Goal: Find specific page/section: Find specific page/section

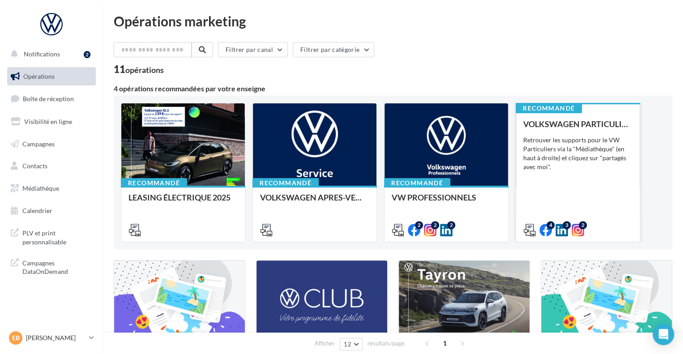
click at [591, 125] on div "VOLKSWAGEN PARTICULIER" at bounding box center [577, 124] width 109 height 9
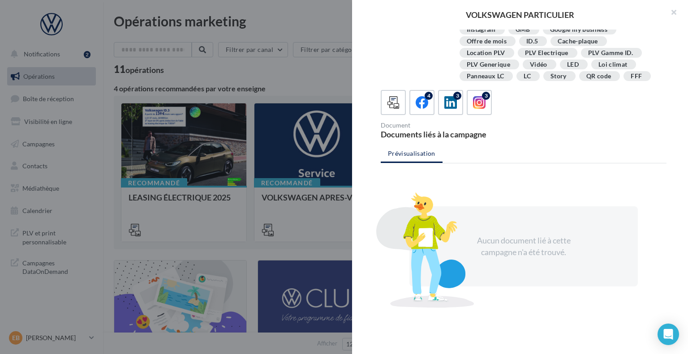
scroll to position [174, 0]
click at [414, 102] on div "4" at bounding box center [422, 102] width 17 height 17
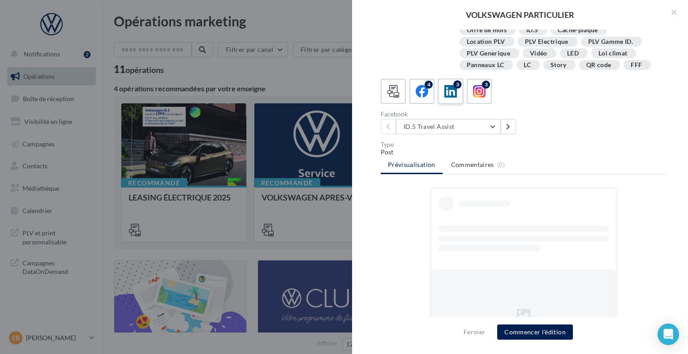
click at [449, 98] on icon at bounding box center [450, 91] width 13 height 13
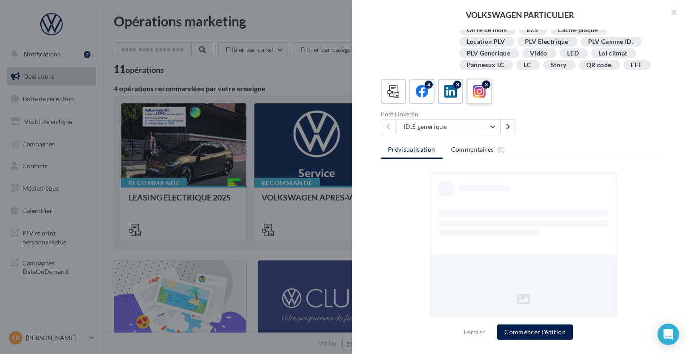
click at [476, 115] on div "4 3 3 Post LinkedIn ID.5 generique ID.5 generique ID.5 GTX generique CDM_Femini…" at bounding box center [524, 107] width 286 height 56
click at [474, 104] on label "3" at bounding box center [479, 91] width 26 height 26
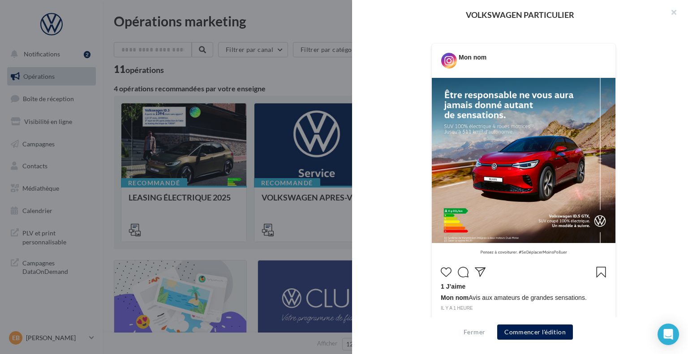
scroll to position [185, 0]
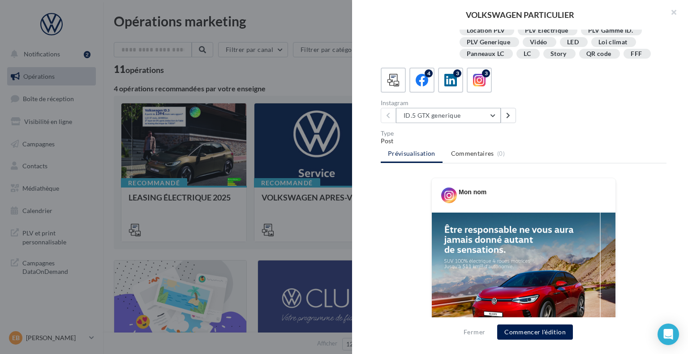
click at [453, 123] on button "ID.5 GTX generique" at bounding box center [448, 115] width 105 height 15
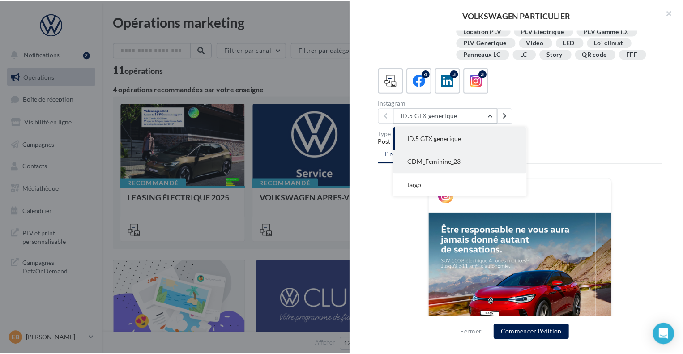
scroll to position [230, 0]
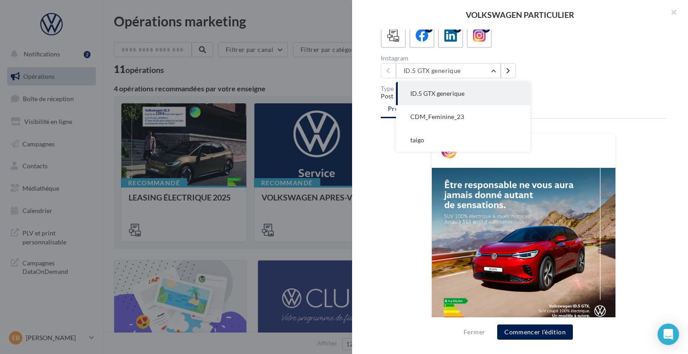
click at [551, 48] on div "4 3 3" at bounding box center [524, 35] width 286 height 25
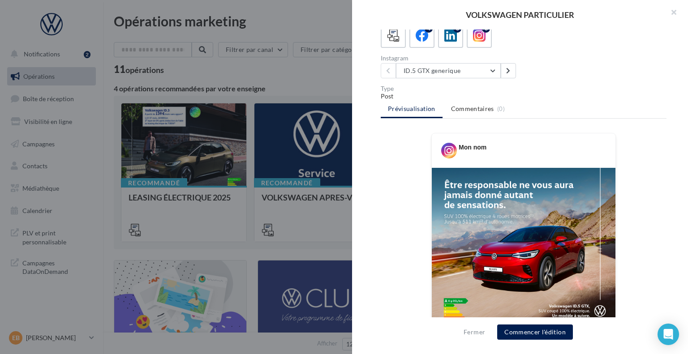
click at [274, 61] on div at bounding box center [344, 177] width 688 height 354
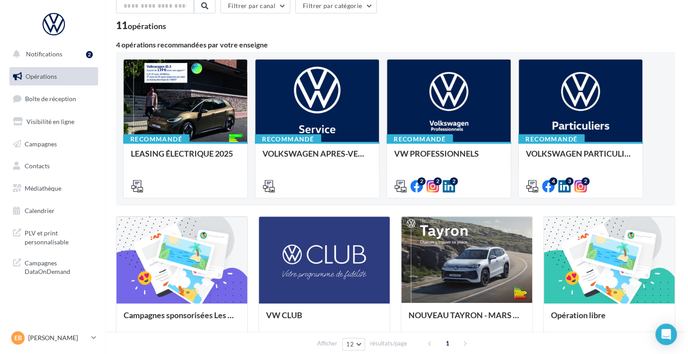
scroll to position [90, 0]
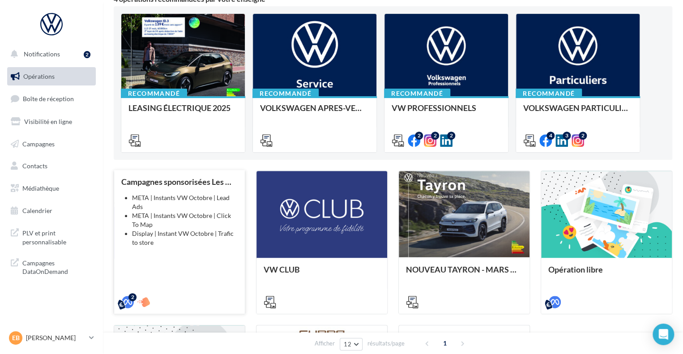
click at [201, 207] on li "META | Instants VW Octobre | Lead Ads" at bounding box center [185, 202] width 106 height 18
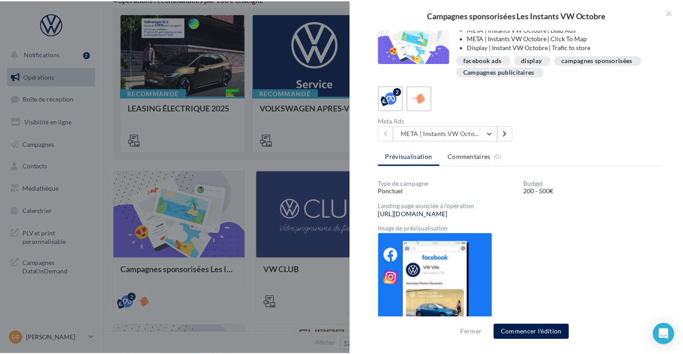
scroll to position [20, 0]
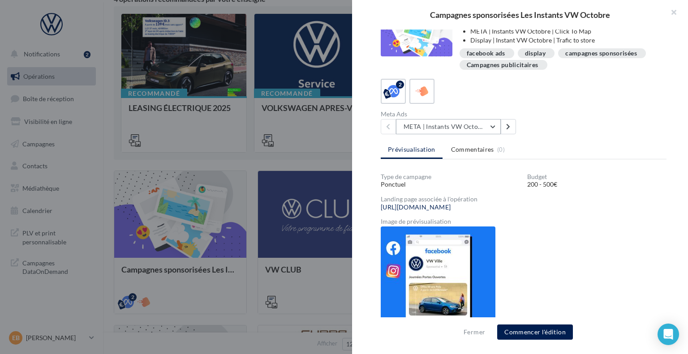
click at [468, 125] on button "META | Instants VW Octobre | Click To Map" at bounding box center [448, 126] width 105 height 15
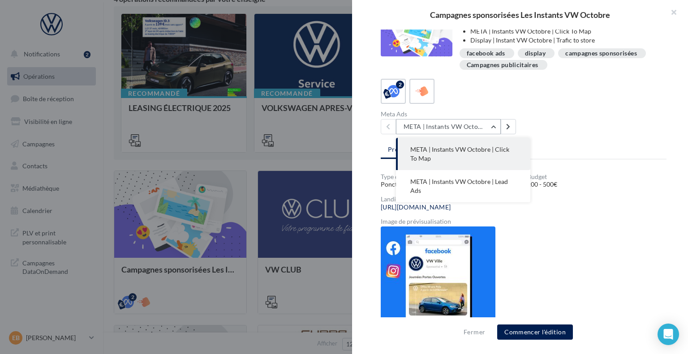
click at [468, 125] on button "META | Instants VW Octobre | Click To Map" at bounding box center [448, 126] width 105 height 15
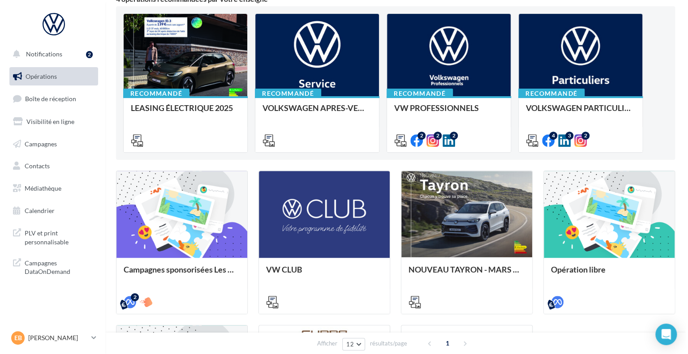
scroll to position [45, 0]
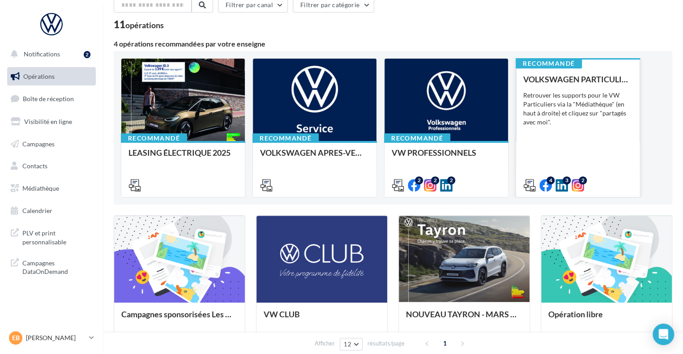
click at [565, 114] on div "Retrouver les supports pour le VW Particuliers via la "Médiathèque" (en haut à …" at bounding box center [577, 109] width 109 height 36
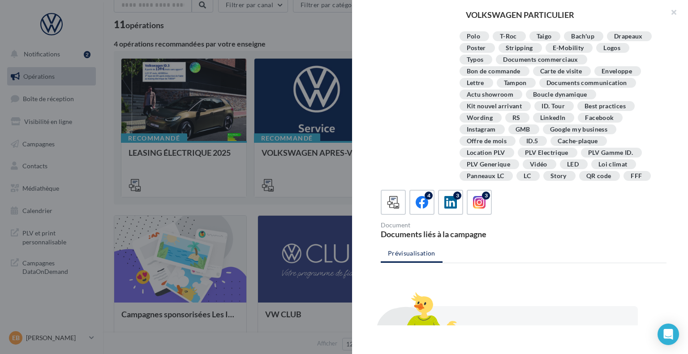
scroll to position [174, 0]
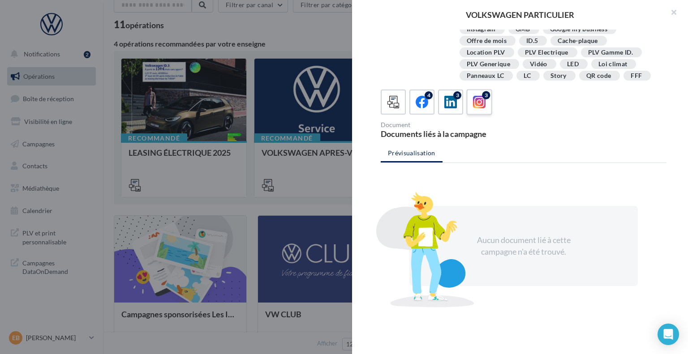
click at [473, 105] on icon at bounding box center [479, 102] width 13 height 13
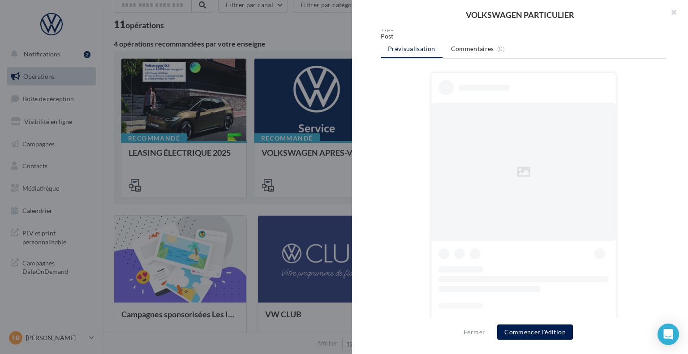
scroll to position [274, 0]
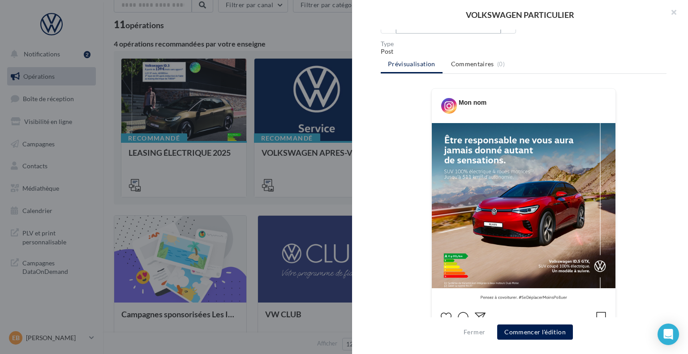
click at [451, 34] on button "ID.5 GTX generique" at bounding box center [448, 25] width 105 height 15
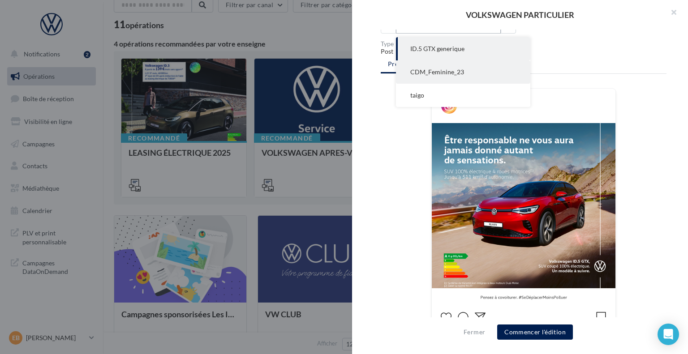
scroll to position [319, 0]
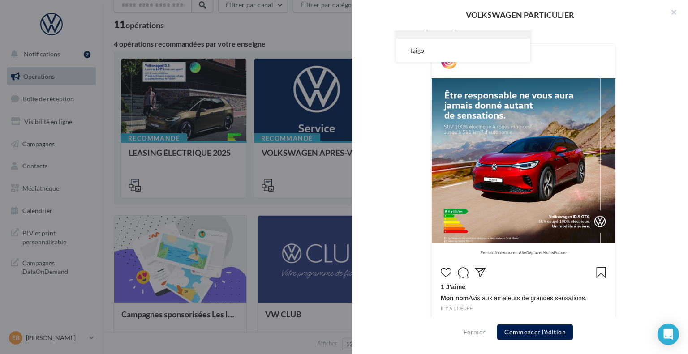
click at [446, 31] on span "CDM_Feminine_23" at bounding box center [437, 27] width 54 height 8
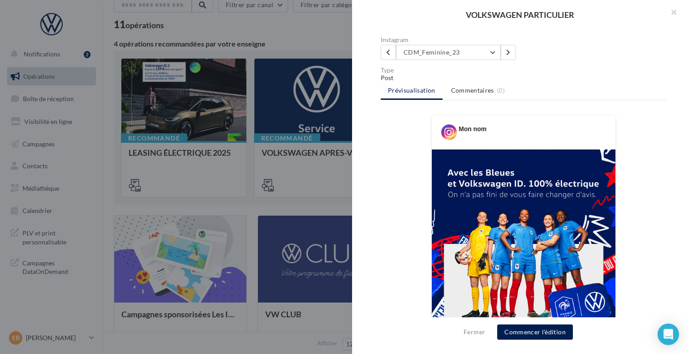
scroll to position [230, 0]
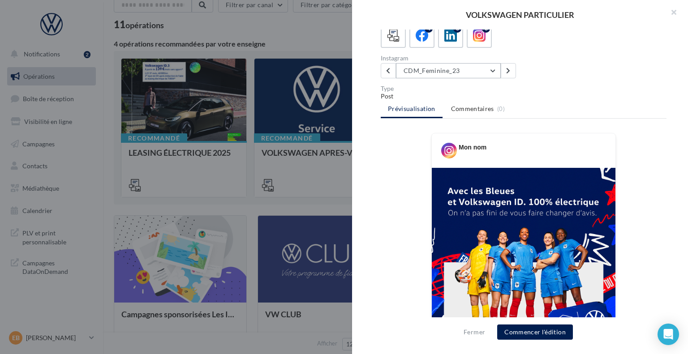
click at [451, 78] on button "CDM_Feminine_23" at bounding box center [448, 70] width 105 height 15
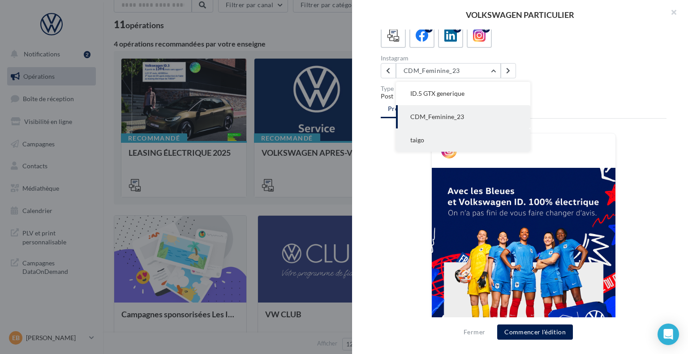
click at [448, 148] on button "taigo" at bounding box center [463, 140] width 134 height 23
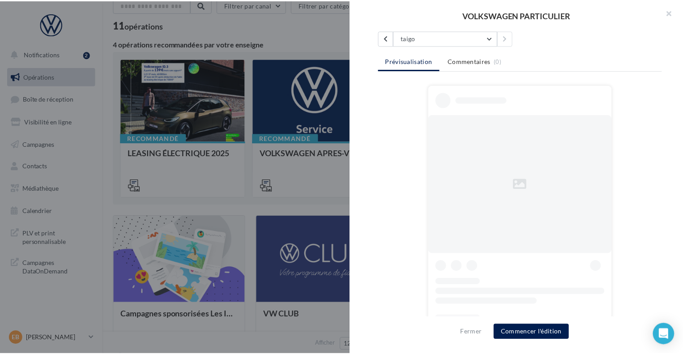
scroll to position [304, 0]
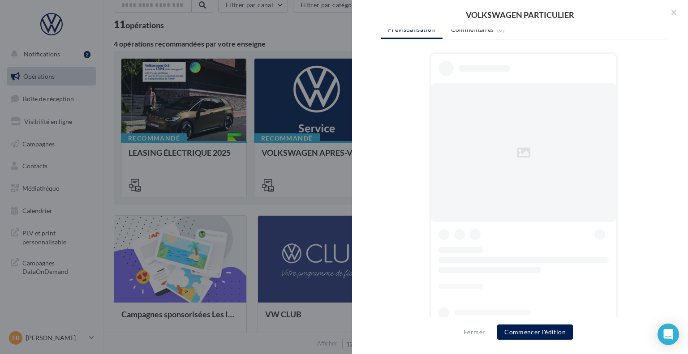
click at [311, 162] on div at bounding box center [344, 177] width 688 height 354
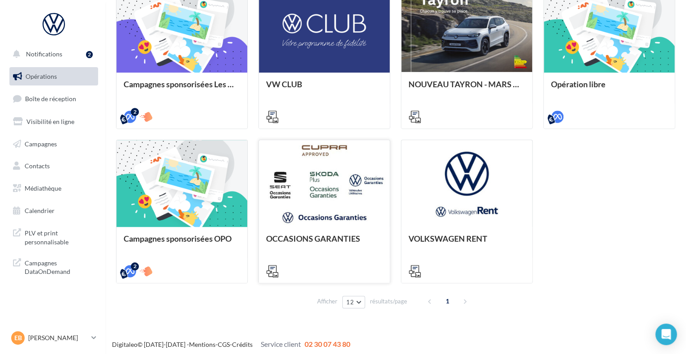
scroll to position [278, 0]
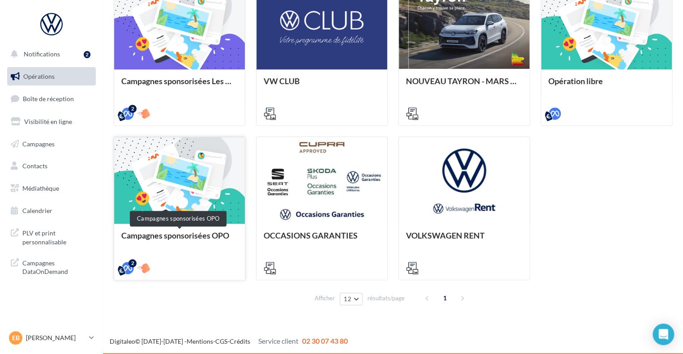
click at [202, 231] on div "Campagnes sponsorisées OPO" at bounding box center [179, 240] width 116 height 18
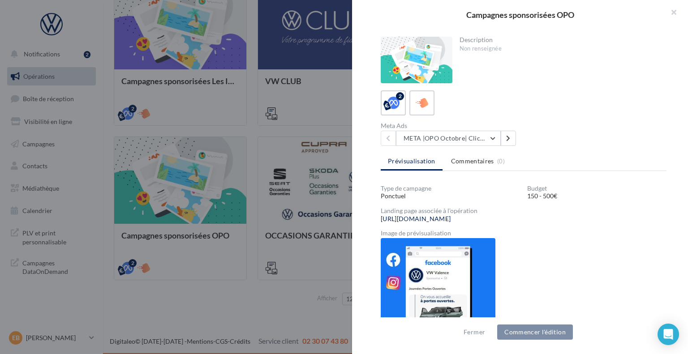
scroll to position [35, 0]
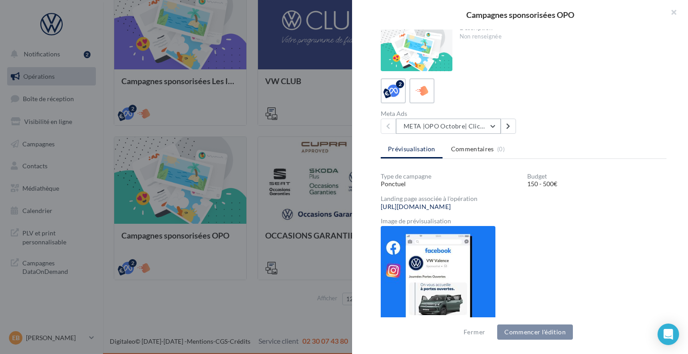
click at [475, 123] on button "META |OPO Octobre| Click To Map" at bounding box center [448, 126] width 105 height 15
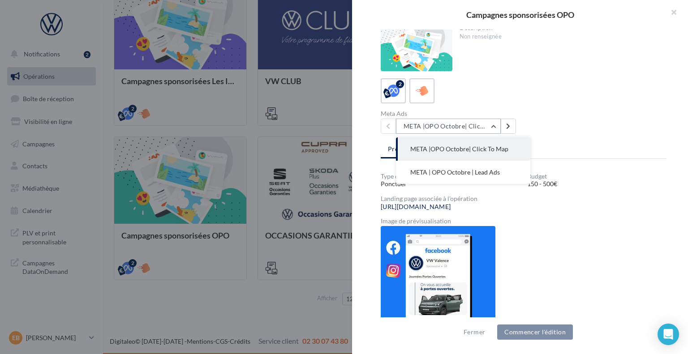
click at [475, 123] on button "META |OPO Octobre| Click To Map" at bounding box center [448, 126] width 105 height 15
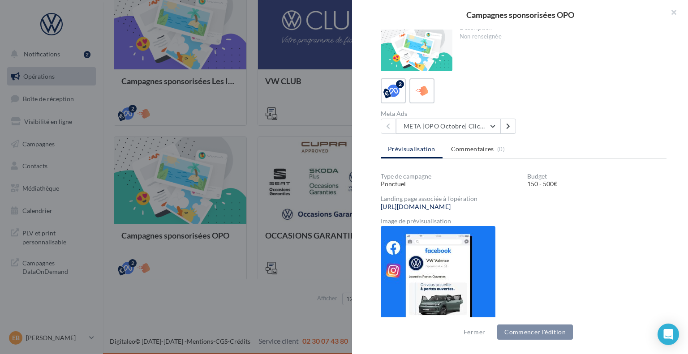
click at [461, 244] on img at bounding box center [438, 276] width 115 height 100
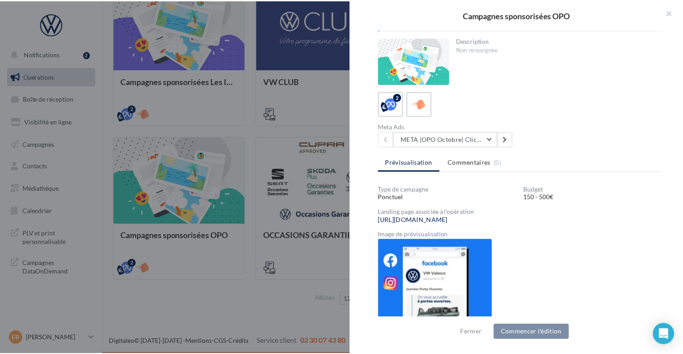
scroll to position [0, 0]
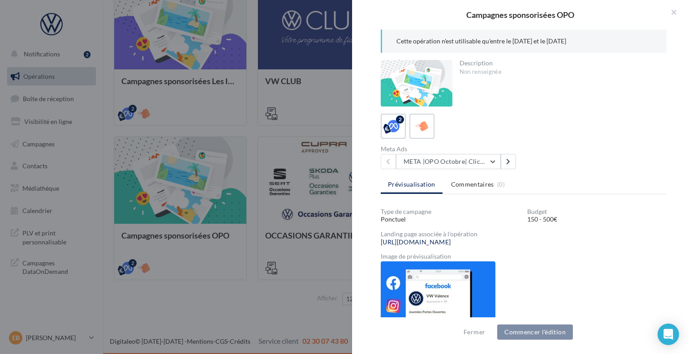
click at [325, 53] on div at bounding box center [344, 177] width 688 height 354
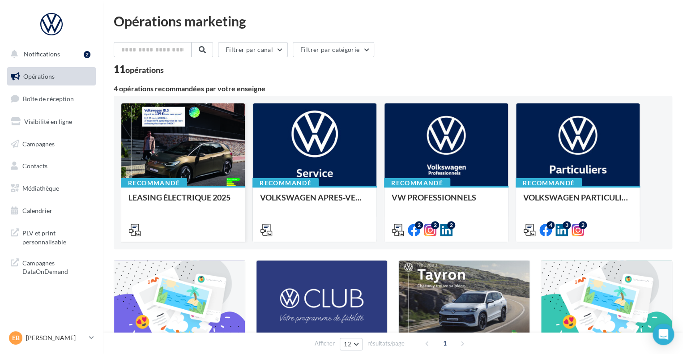
click at [182, 148] on div at bounding box center [183, 144] width 124 height 83
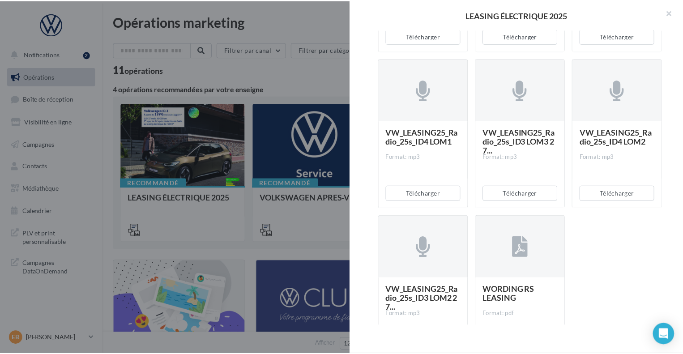
scroll to position [809, 0]
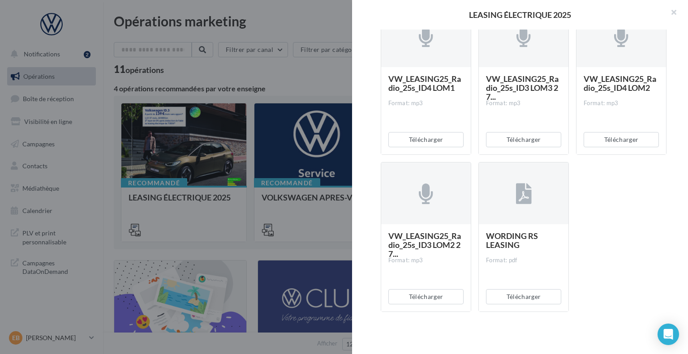
click at [245, 153] on div at bounding box center [344, 177] width 688 height 354
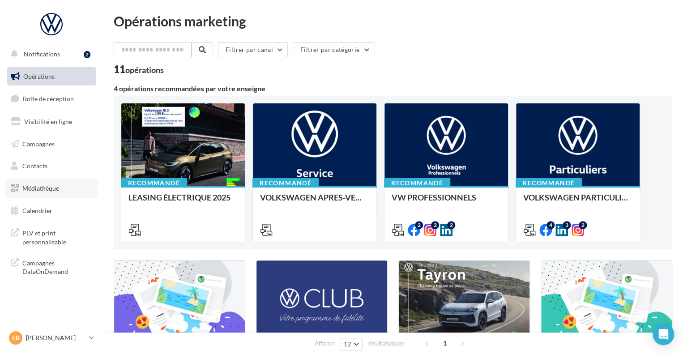
click at [50, 186] on span "Médiathèque" at bounding box center [40, 188] width 37 height 8
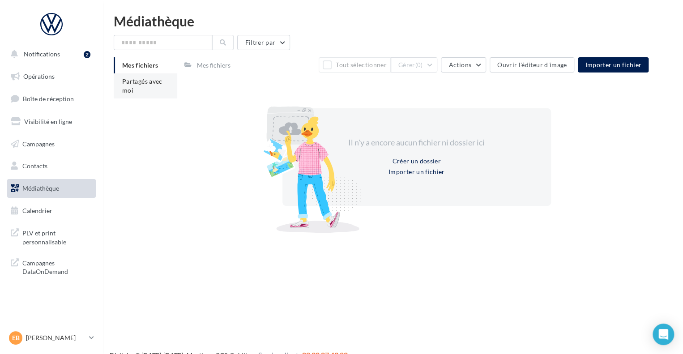
click at [133, 75] on li "Partagés avec moi" at bounding box center [146, 85] width 64 height 25
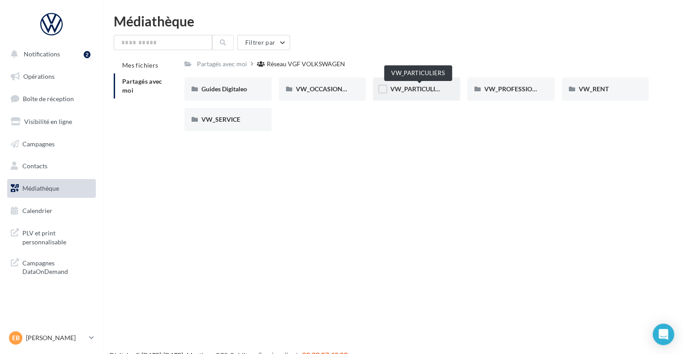
click at [399, 88] on span "VW_PARTICULIERS" at bounding box center [418, 89] width 56 height 8
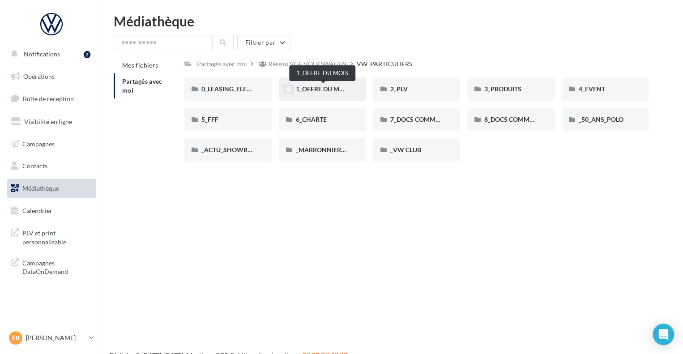
click at [333, 93] on span "1_OFFRE DU MOIS" at bounding box center [323, 89] width 54 height 8
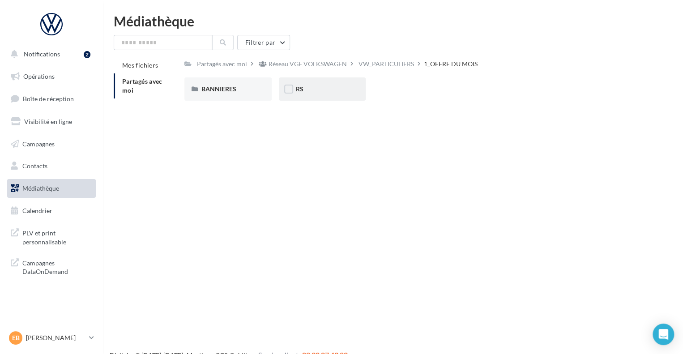
click at [308, 93] on div "RS" at bounding box center [322, 89] width 53 height 9
click at [235, 93] on div "AVEC PO" at bounding box center [228, 89] width 53 height 9
click at [234, 90] on div "ID.3" at bounding box center [228, 89] width 53 height 9
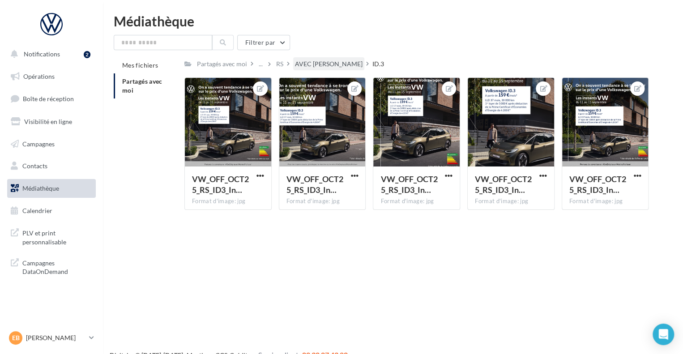
click at [312, 64] on div "AVEC PO" at bounding box center [329, 64] width 68 height 9
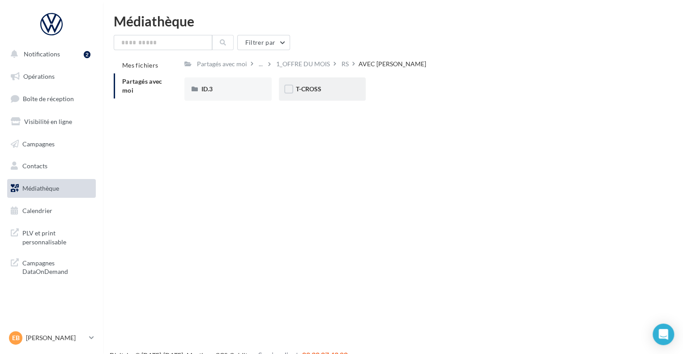
click at [316, 83] on div "T-CROSS" at bounding box center [322, 88] width 87 height 23
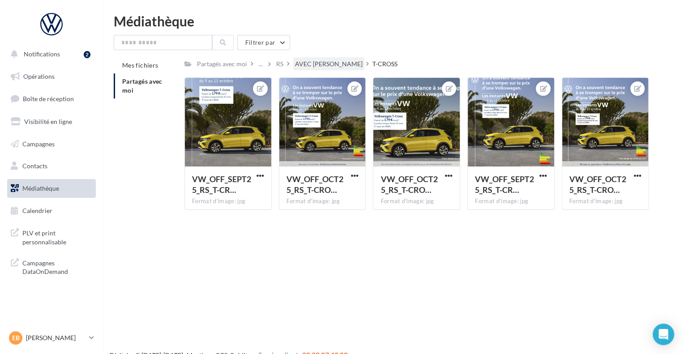
click at [308, 65] on div "AVEC PO" at bounding box center [329, 64] width 68 height 9
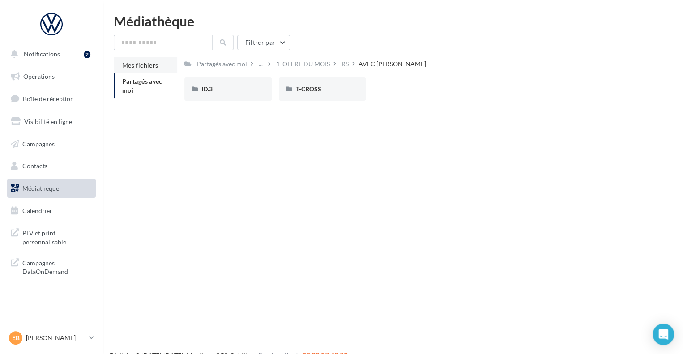
click at [137, 62] on span "Mes fichiers" at bounding box center [140, 65] width 36 height 8
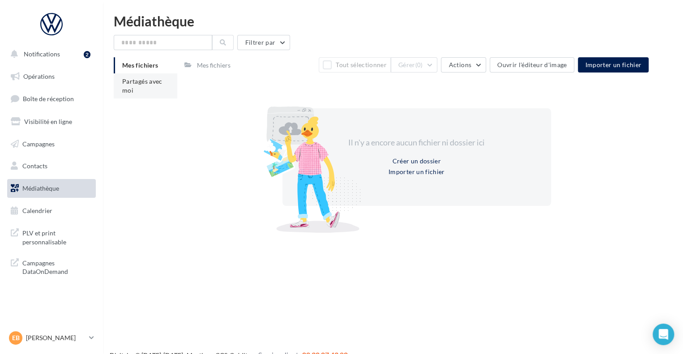
click at [136, 86] on li "Partagés avec moi" at bounding box center [146, 85] width 64 height 25
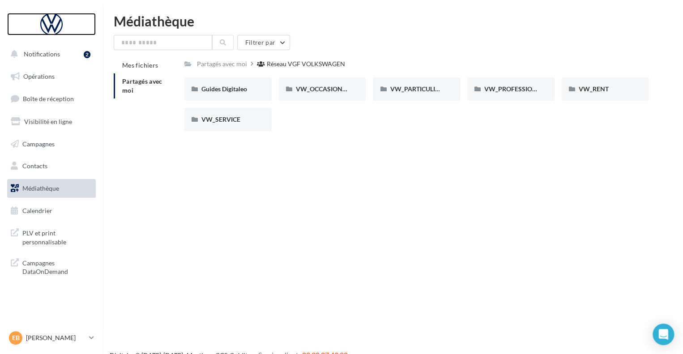
click at [50, 26] on div at bounding box center [52, 24] width 72 height 22
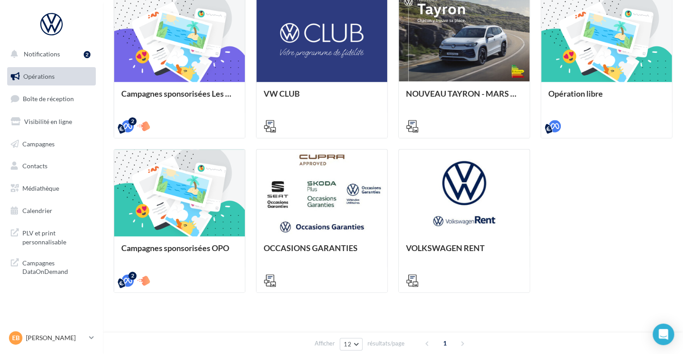
scroll to position [269, 0]
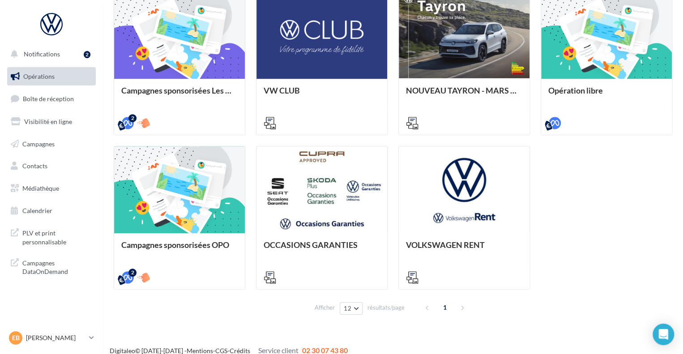
click at [391, 178] on div "Campagnes sponsorisées Les Instants VW Octobre META | Instants VW Octobre | Lea…" at bounding box center [393, 140] width 559 height 298
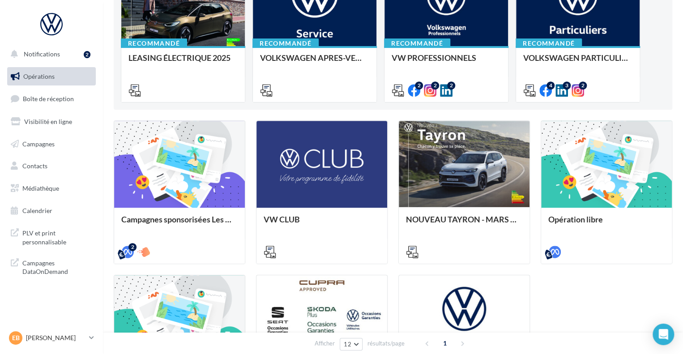
scroll to position [90, 0]
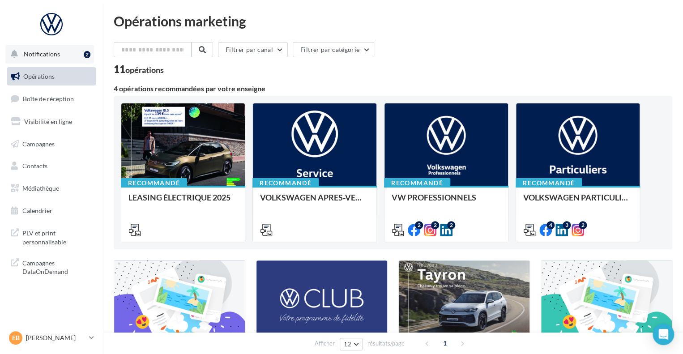
click at [38, 47] on button "Notifications 2" at bounding box center [49, 54] width 89 height 19
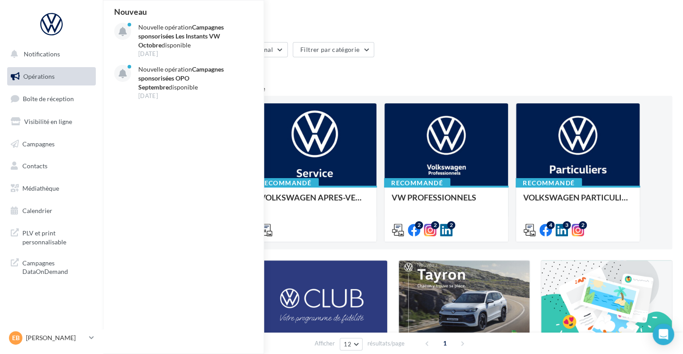
click at [342, 10] on div "Opérations marketing Filtrer par canal Filtrer par catégorie 11 opérations 4 op…" at bounding box center [393, 304] width 580 height 609
